Goal: Information Seeking & Learning: Learn about a topic

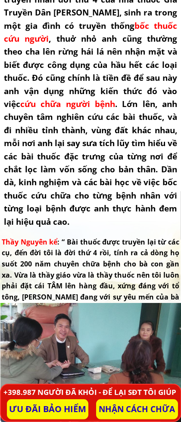
scroll to position [1185, 0]
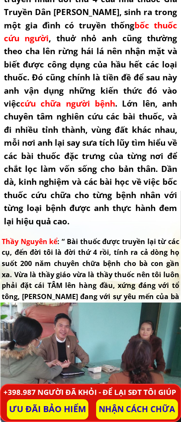
click at [40, 148] on h3 "[PERSON_NAME] y [PERSON_NAME] là truyền nhân đời thứ 4 của nhà thuốc [PERSON_NA…" at bounding box center [90, 103] width 173 height 248
click at [38, 222] on h3 "[PERSON_NAME] y [PERSON_NAME] là truyền nhân đời thứ 4 của nhà thuốc [PERSON_NA…" at bounding box center [90, 103] width 173 height 248
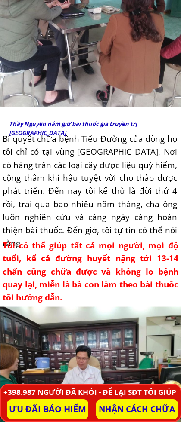
scroll to position [1545, 0]
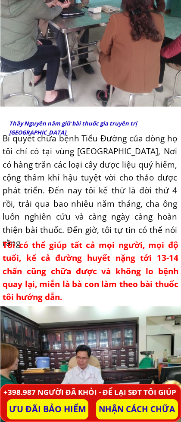
click at [131, 416] on p "NHẬN CÁCH CHỮA" at bounding box center [137, 409] width 82 height 20
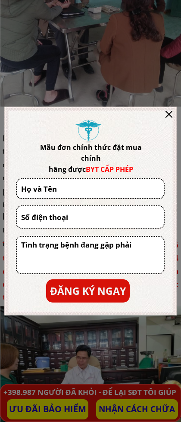
scroll to position [0, 0]
click at [23, 403] on div at bounding box center [90, 211] width 181 height 422
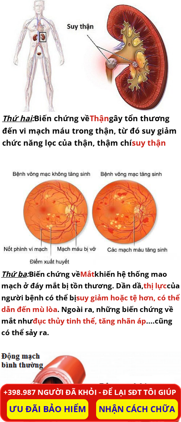
scroll to position [2906, 0]
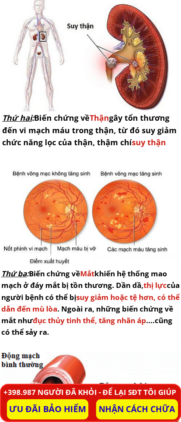
click at [6, 337] on h3 "Thứ ba : Biến chứng về Mắt khiến hệ thống mao mạch ở đáy mắt bị tồn thương. Dần…" at bounding box center [91, 303] width 180 height 70
click at [1, 344] on div "BIẾN CHỨNG NGUY HIỂM CỦA BỆNH TIỂU ĐƯỜNG Thứ nhất : Biến chứng nhiễm trùng các …" at bounding box center [90, 177] width 181 height 1549
click at [8, 201] on div at bounding box center [90, 220] width 181 height 108
click at [3, 215] on div at bounding box center [90, 220] width 181 height 108
click at [113, 357] on div at bounding box center [90, 413] width 181 height 124
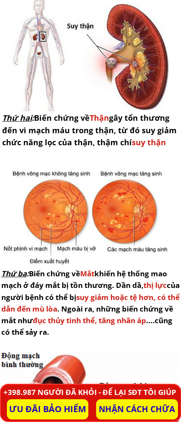
click at [53, 417] on p "ƯU ĐÃI BẢO HIỂM" at bounding box center [48, 409] width 82 height 20
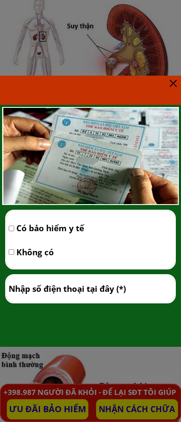
scroll to position [0, 0]
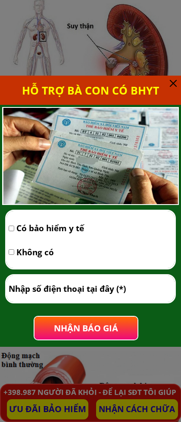
click at [94, 338] on p "NHẬN BÁO GIÁ" at bounding box center [85, 329] width 109 height 24
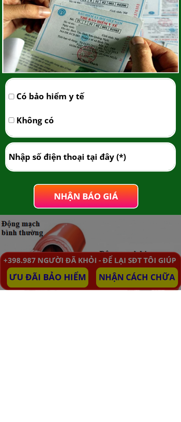
click at [32, 287] on div at bounding box center [90, 211] width 181 height 422
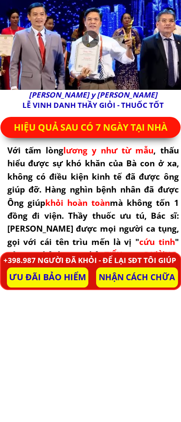
click at [104, 404] on p "NHẬN CÁCH CHỮA" at bounding box center [137, 409] width 82 height 20
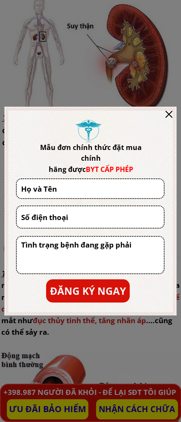
click at [22, 222] on input "tel" at bounding box center [90, 217] width 142 height 22
click at [6, 296] on div "Mẫu đơn chính thức đặt mua chính hãng được BYT CẤP PHÉP ĐĂNG KÝ NGAY" at bounding box center [90, 211] width 172 height 209
click at [169, 124] on div "Mẫu đơn chính thức đặt mua chính hãng được BYT CẤP PHÉP ĐĂNG KÝ NGAY" at bounding box center [90, 211] width 172 height 209
click at [162, 111] on div "Mẫu đơn chính thức đặt mua chính hãng được BYT CẤP PHÉP ĐĂNG KÝ NGAY" at bounding box center [90, 211] width 172 height 209
click at [40, 265] on textarea at bounding box center [90, 255] width 142 height 37
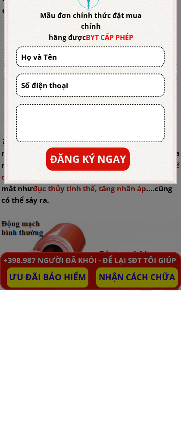
click at [175, 107] on div "Mẫu đơn chính thức đặt mua chính hãng được BYT CẤP PHÉP ĐĂNG KÝ NGAY" at bounding box center [90, 211] width 172 height 209
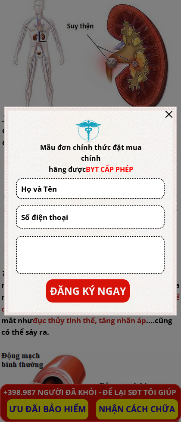
click at [3, 413] on div at bounding box center [90, 211] width 181 height 422
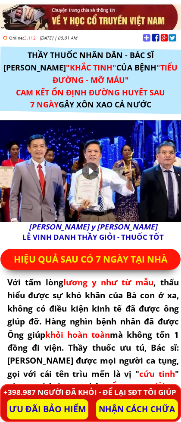
scroll to position [2906, 0]
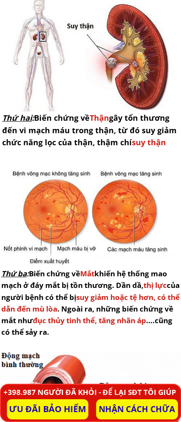
click at [74, 40] on div at bounding box center [90, 54] width 181 height 113
click at [31, 366] on div at bounding box center [90, 413] width 181 height 124
click at [30, 318] on h3 "Thứ ba : Biến chứng về Mắt khiến hệ thống mao mạch ở đáy mắt bị tồn thương. Dần…" at bounding box center [91, 303] width 180 height 70
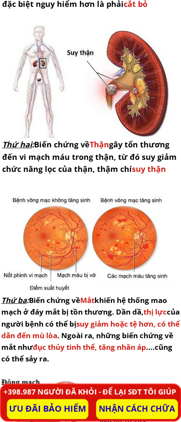
scroll to position [2880, 0]
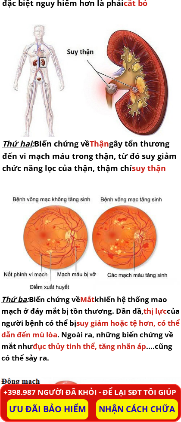
click at [12, 259] on div at bounding box center [90, 246] width 181 height 108
click at [97, 360] on h3 "Thứ ba : Biến chứng về Mắt khiến hệ thống mao mạch ở đáy mắt bị tồn thương. Dần…" at bounding box center [91, 329] width 180 height 70
click at [129, 374] on div "BIẾN CHỨNG NGUY HIỂM CỦA BỆNH TIỂU ĐƯỜNG Thứ nhất : Biến chứng nhiễm trùng các …" at bounding box center [90, 203] width 181 height 1549
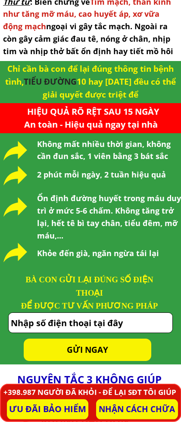
scroll to position [3390, 0]
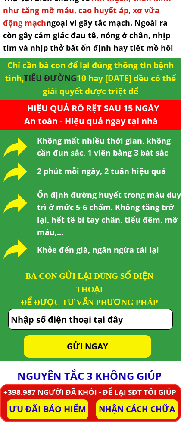
click at [30, 246] on div at bounding box center [15, 249] width 31 height 31
click at [20, 220] on div at bounding box center [15, 204] width 31 height 31
click at [8, 177] on div at bounding box center [15, 172] width 31 height 31
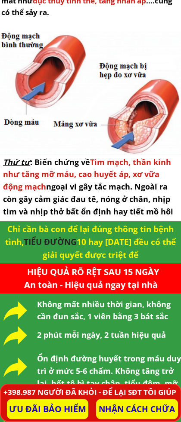
scroll to position [3226, 0]
click at [12, 112] on div at bounding box center [90, 93] width 181 height 124
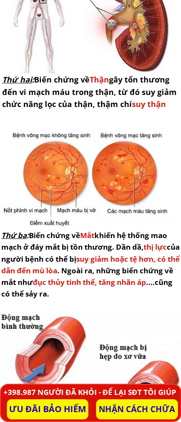
scroll to position [2944, 0]
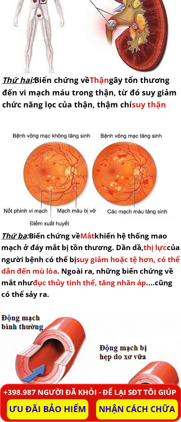
click at [137, 415] on p "NHẬN CÁCH CHỮA" at bounding box center [137, 409] width 82 height 20
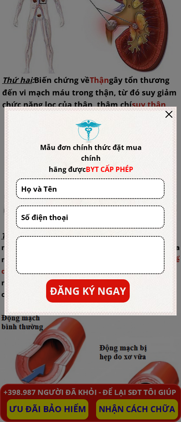
scroll to position [0, 0]
click at [56, 415] on div at bounding box center [90, 211] width 181 height 422
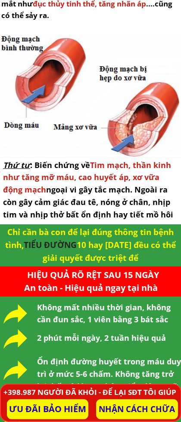
scroll to position [3224, 0]
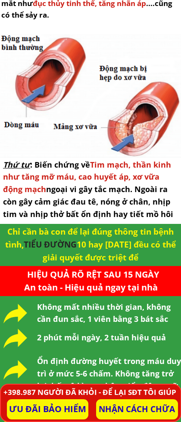
click at [25, 405] on p "ƯU ĐÃI BẢO HIỂM" at bounding box center [48, 409] width 82 height 20
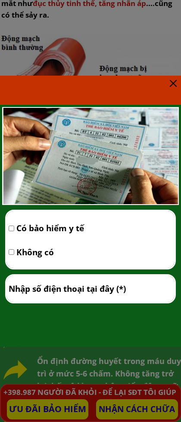
scroll to position [0, 0]
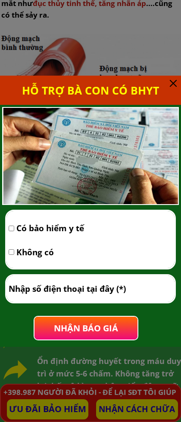
click at [43, 270] on div "Có bảo hiểm y tế Không có" at bounding box center [90, 245] width 168 height 69
click at [8, 368] on div at bounding box center [90, 211] width 181 height 422
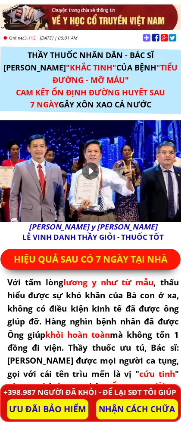
scroll to position [3224, 0]
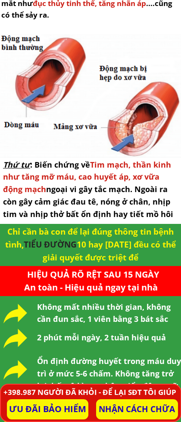
click at [28, 200] on h3 "Thứ tư : Biến chứng về Tim mạch, thần kinh như tăng mỡ máu, cao huyết áp, xơ vữ…" at bounding box center [91, 190] width 177 height 62
click at [32, 34] on div at bounding box center [90, 96] width 181 height 124
click at [98, 34] on div at bounding box center [90, 96] width 181 height 124
click at [58, 215] on h3 "Thứ tư : Biến chứng về Tim mạch, thần kinh như tăng mỡ máu, cao huyết áp, xơ vữ…" at bounding box center [91, 190] width 177 height 62
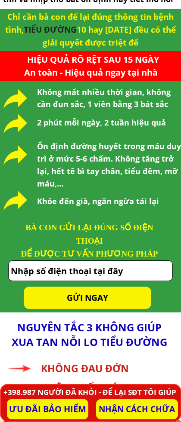
scroll to position [3440, 0]
